Goal: Task Accomplishment & Management: Use online tool/utility

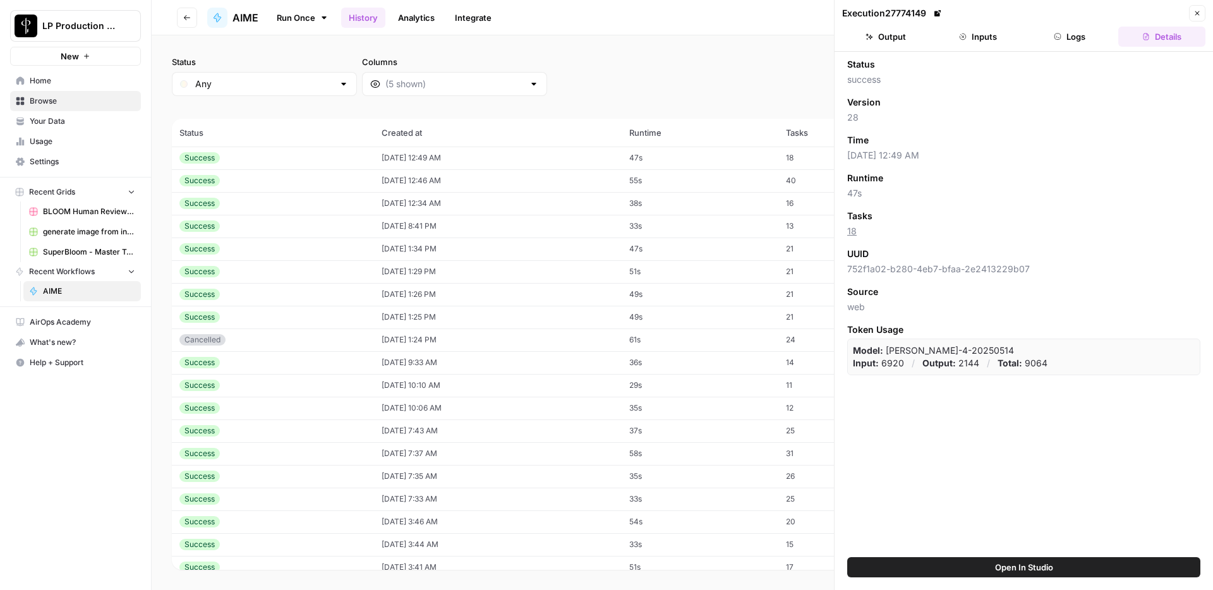
click at [433, 15] on link "Analytics" at bounding box center [416, 18] width 52 height 20
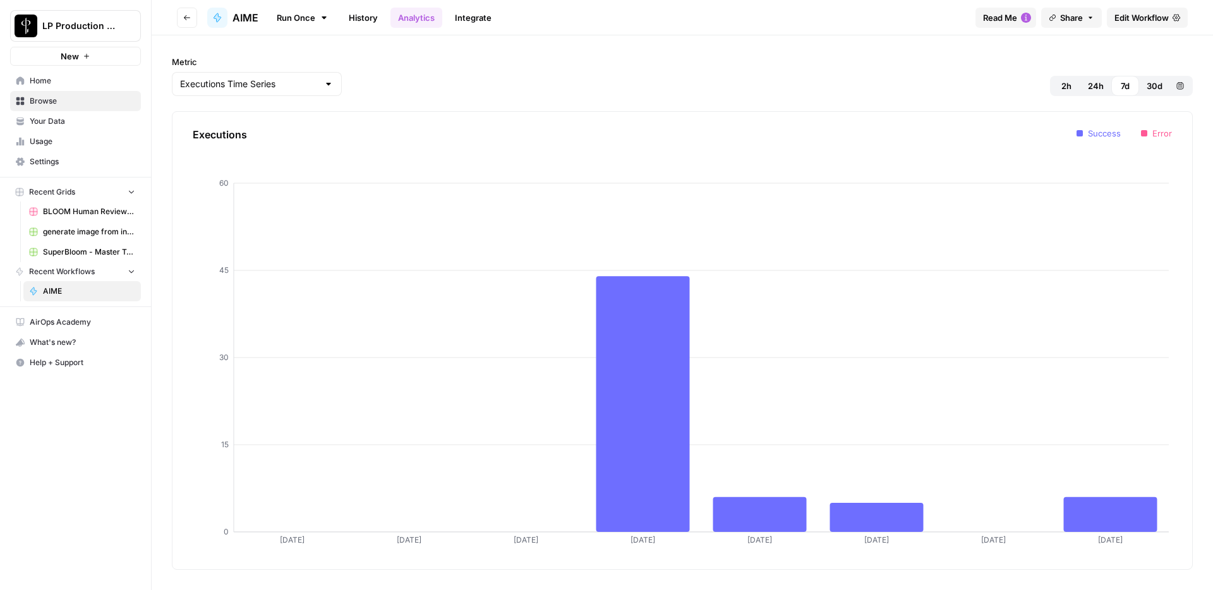
click at [613, 27] on div "Run Once History Analytics Integrate" at bounding box center [616, 17] width 697 height 25
click at [483, 23] on link "Integrate" at bounding box center [473, 18] width 52 height 20
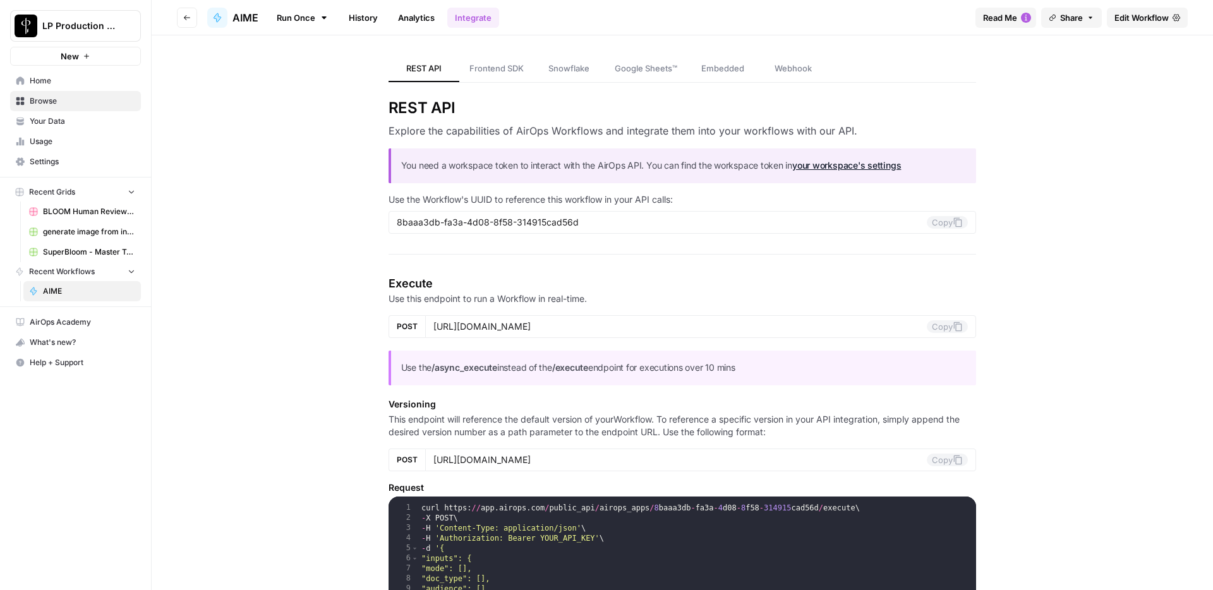
click at [1130, 15] on span "Edit Workflow" at bounding box center [1141, 17] width 54 height 13
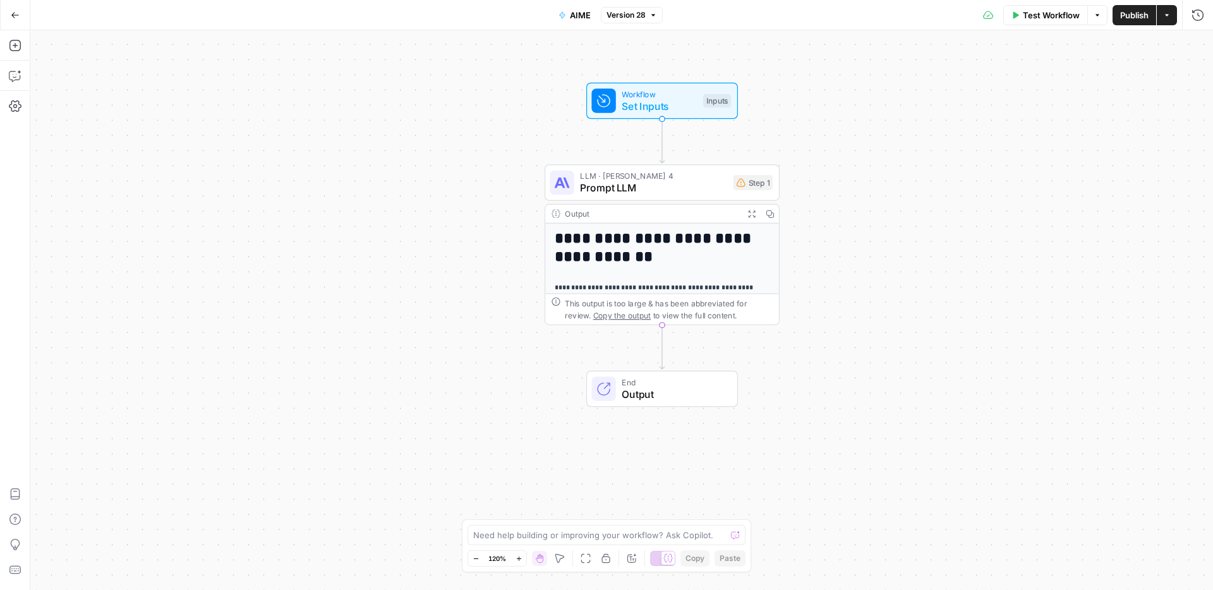
click at [709, 283] on p "**********" at bounding box center [662, 293] width 215 height 22
click at [753, 215] on icon "button" at bounding box center [751, 213] width 7 height 7
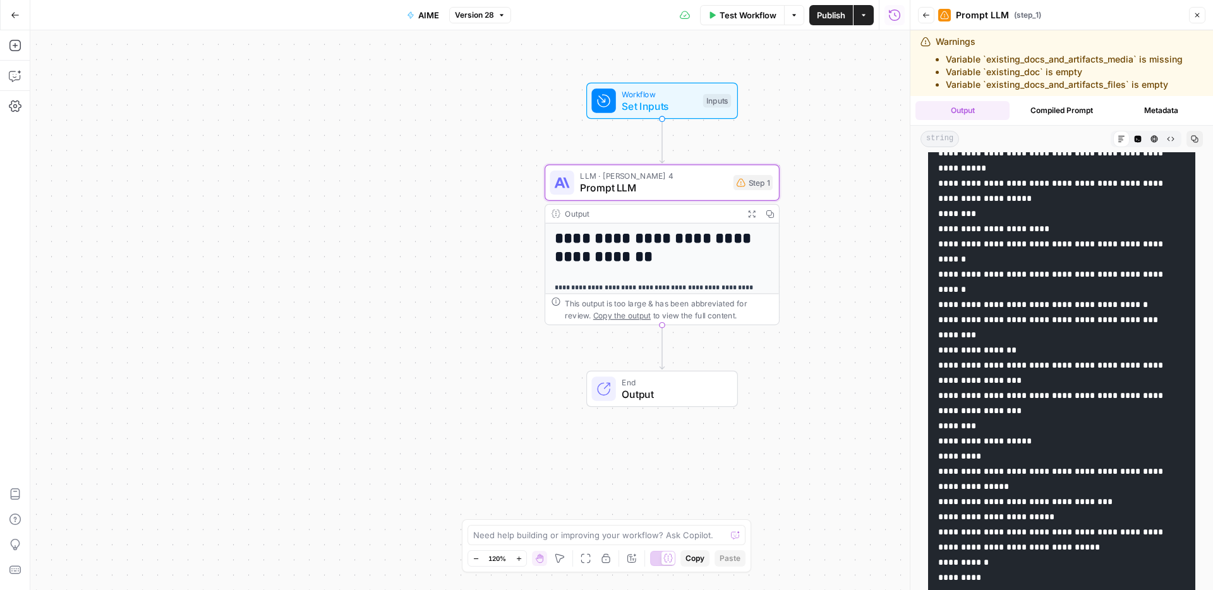
scroll to position [4402, 0]
click at [1064, 115] on button "Compiled Prompt" at bounding box center [1061, 110] width 94 height 19
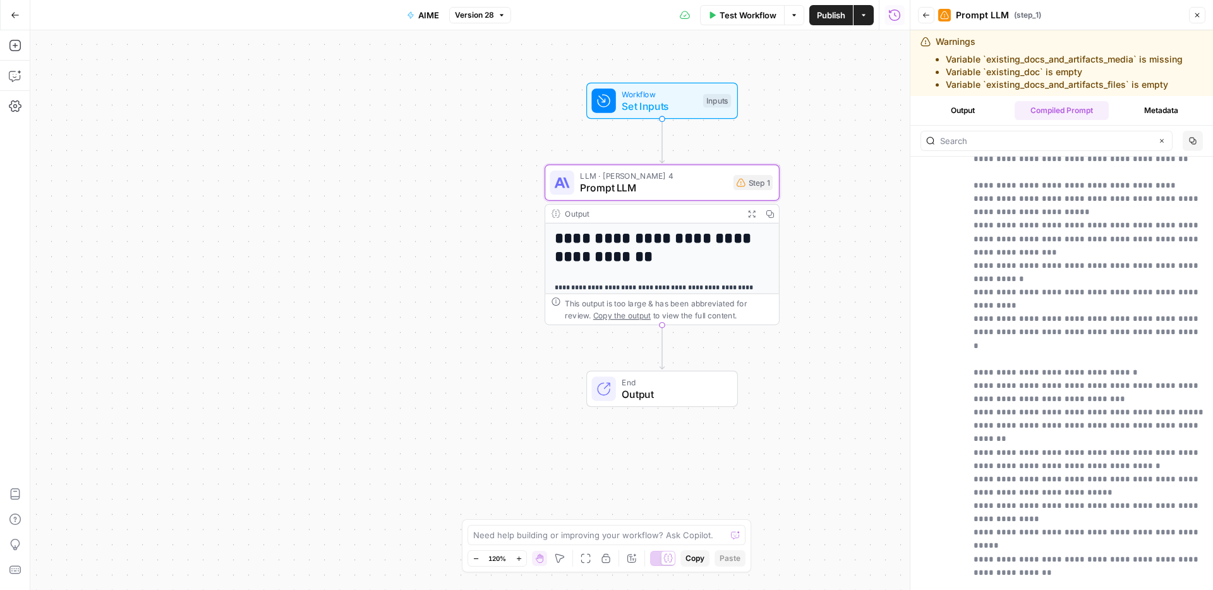
scroll to position [5289, 0]
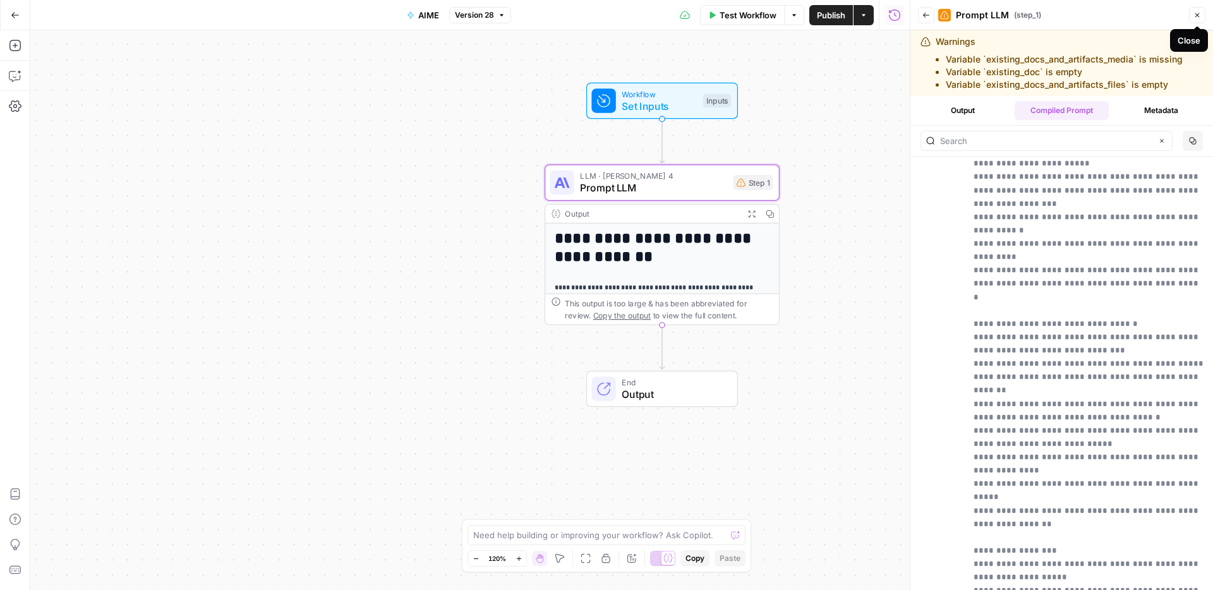
click at [1198, 18] on icon "button" at bounding box center [1197, 15] width 8 height 8
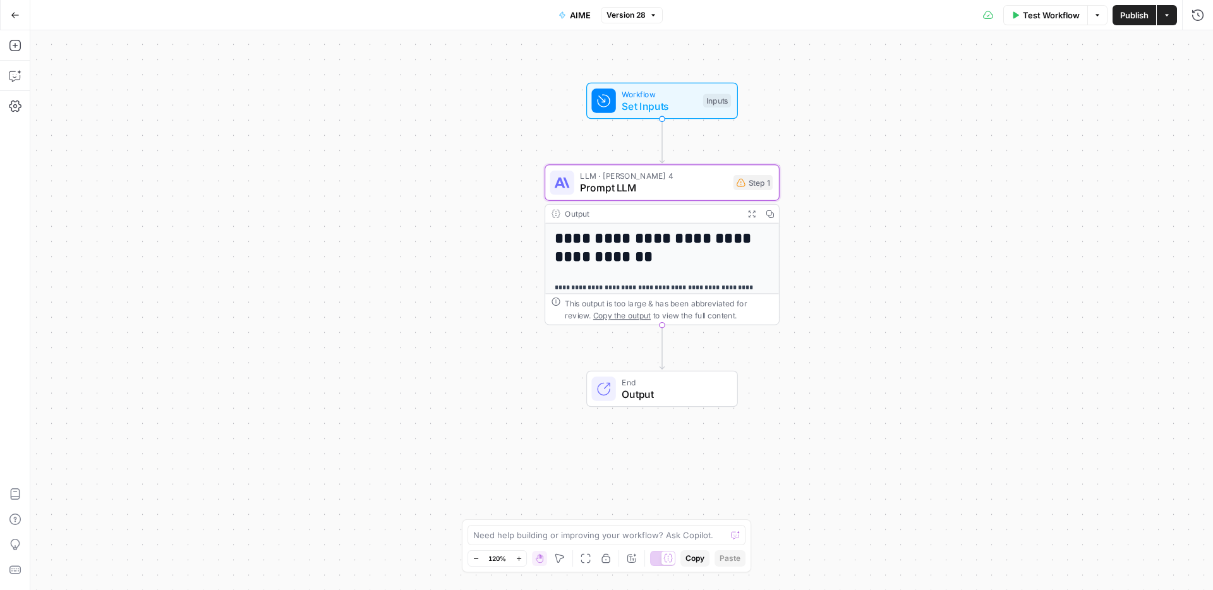
click at [771, 16] on div "Test Workflow Options Publish Actions Run History" at bounding box center [938, 15] width 551 height 30
